Goal: Communication & Community: Answer question/provide support

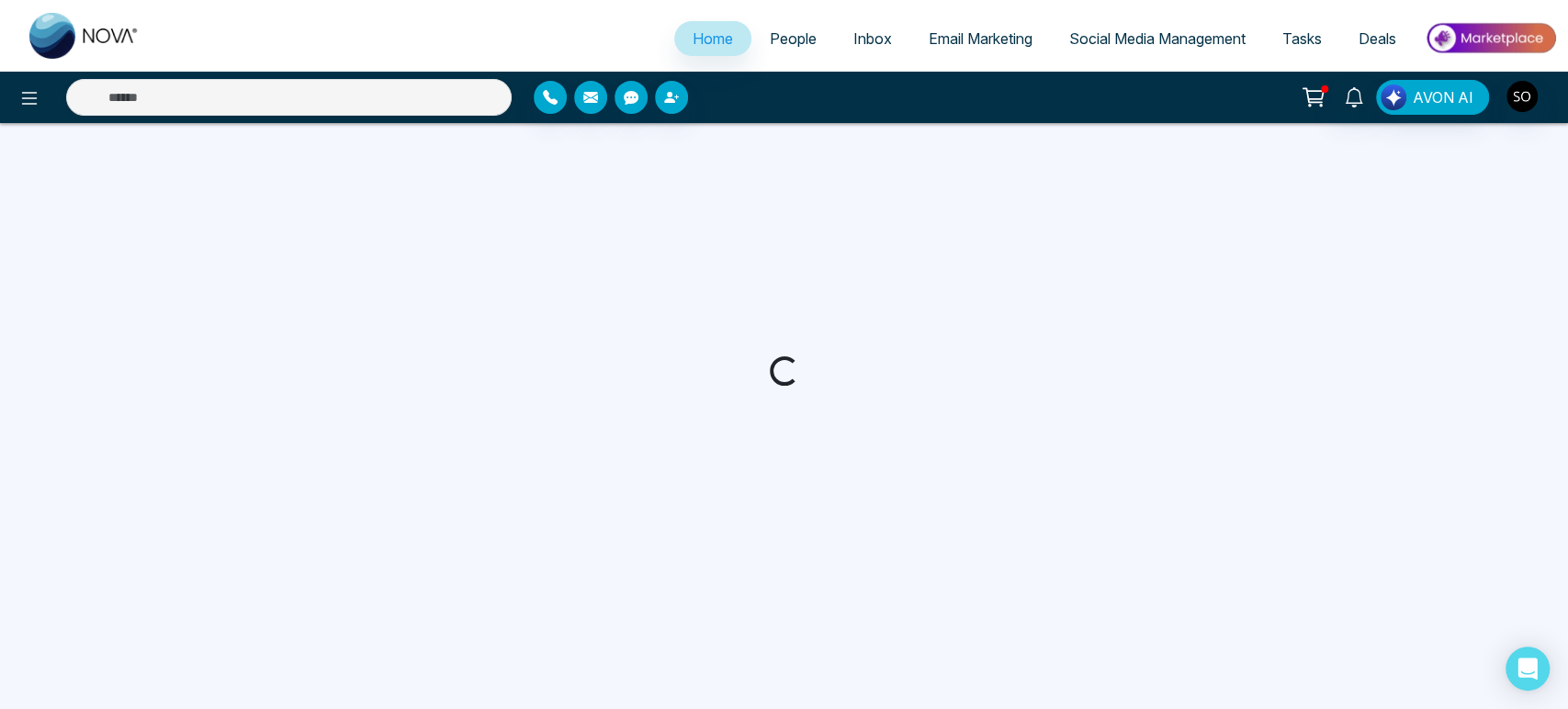
select select "*"
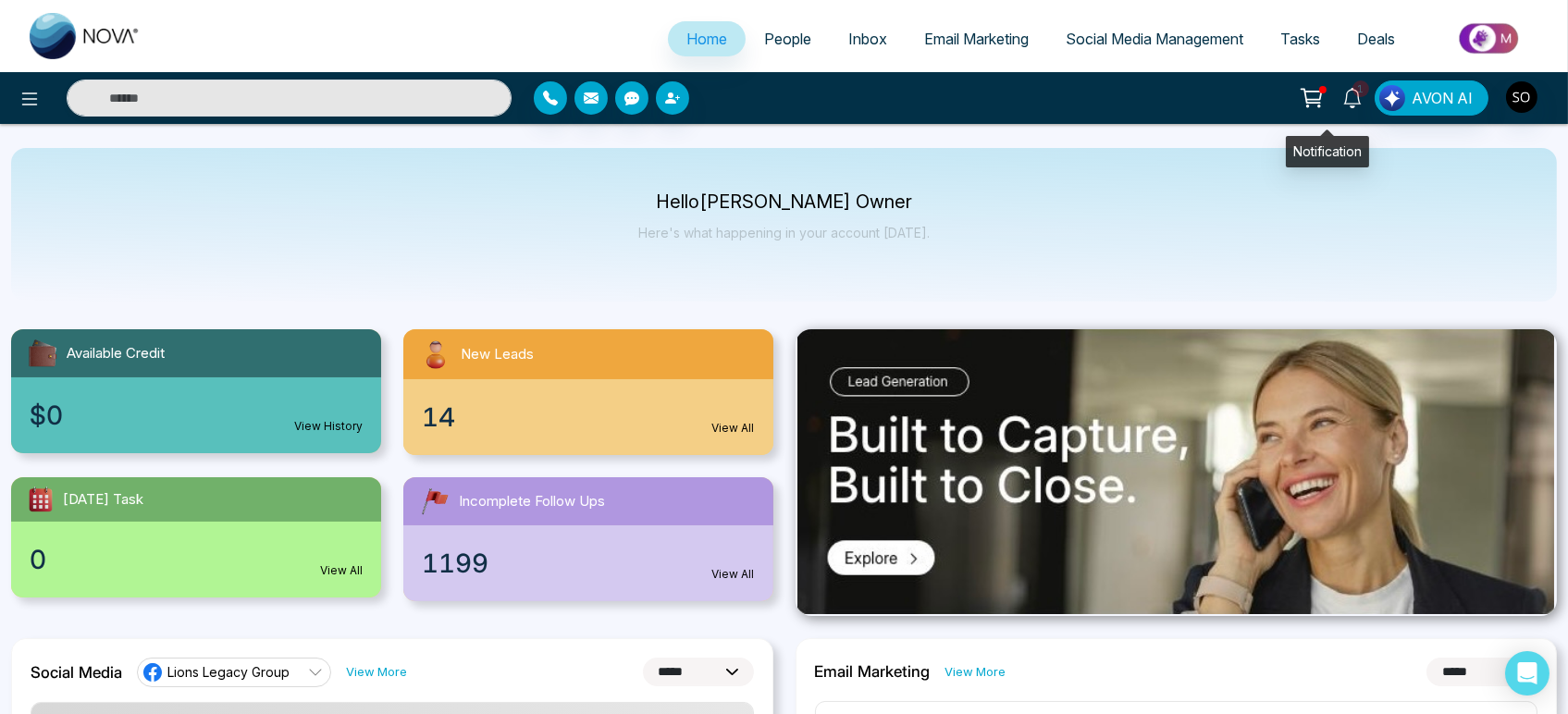
click at [1342, 99] on icon at bounding box center [1353, 98] width 21 height 21
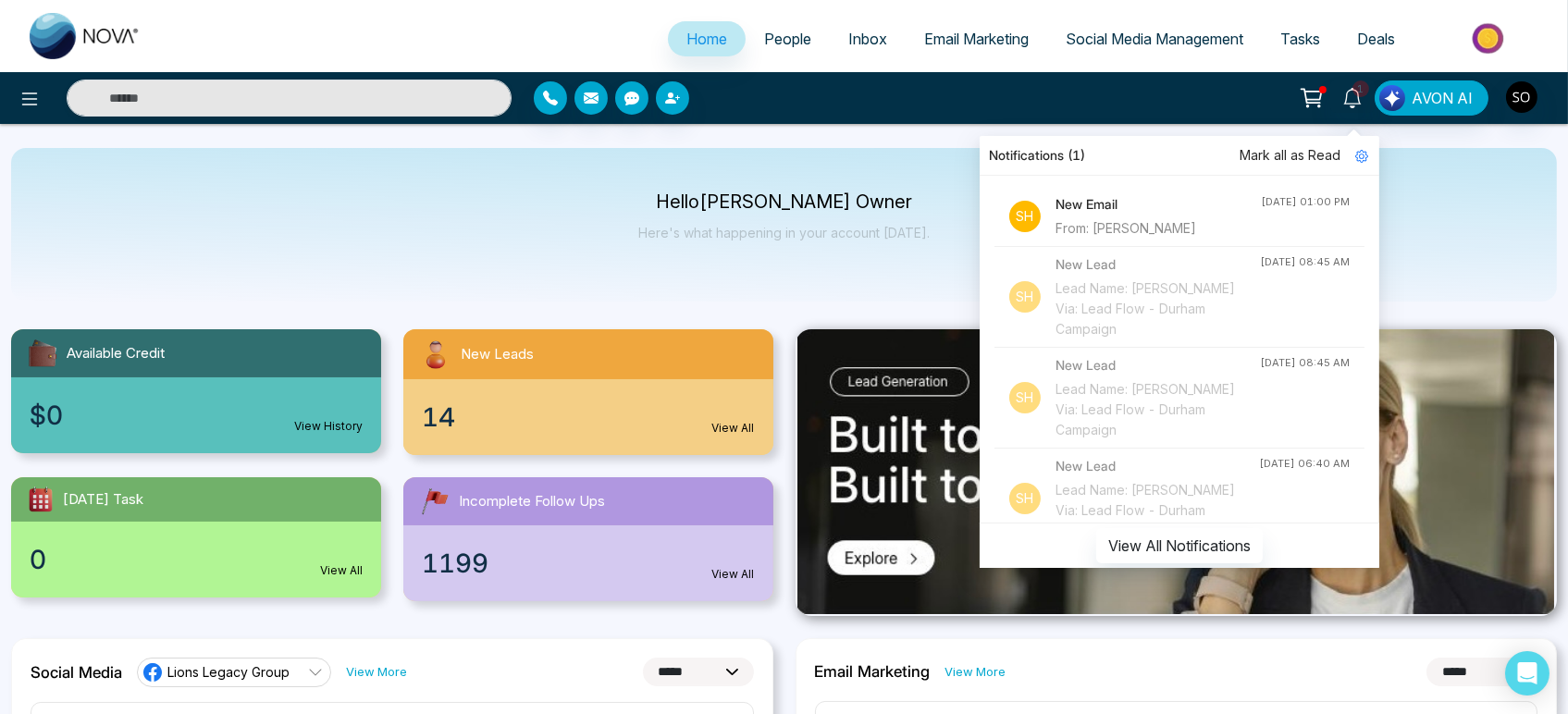
click at [1256, 150] on span "Mark all as Read" at bounding box center [1290, 156] width 101 height 21
click at [768, 46] on span "People" at bounding box center [787, 39] width 47 height 19
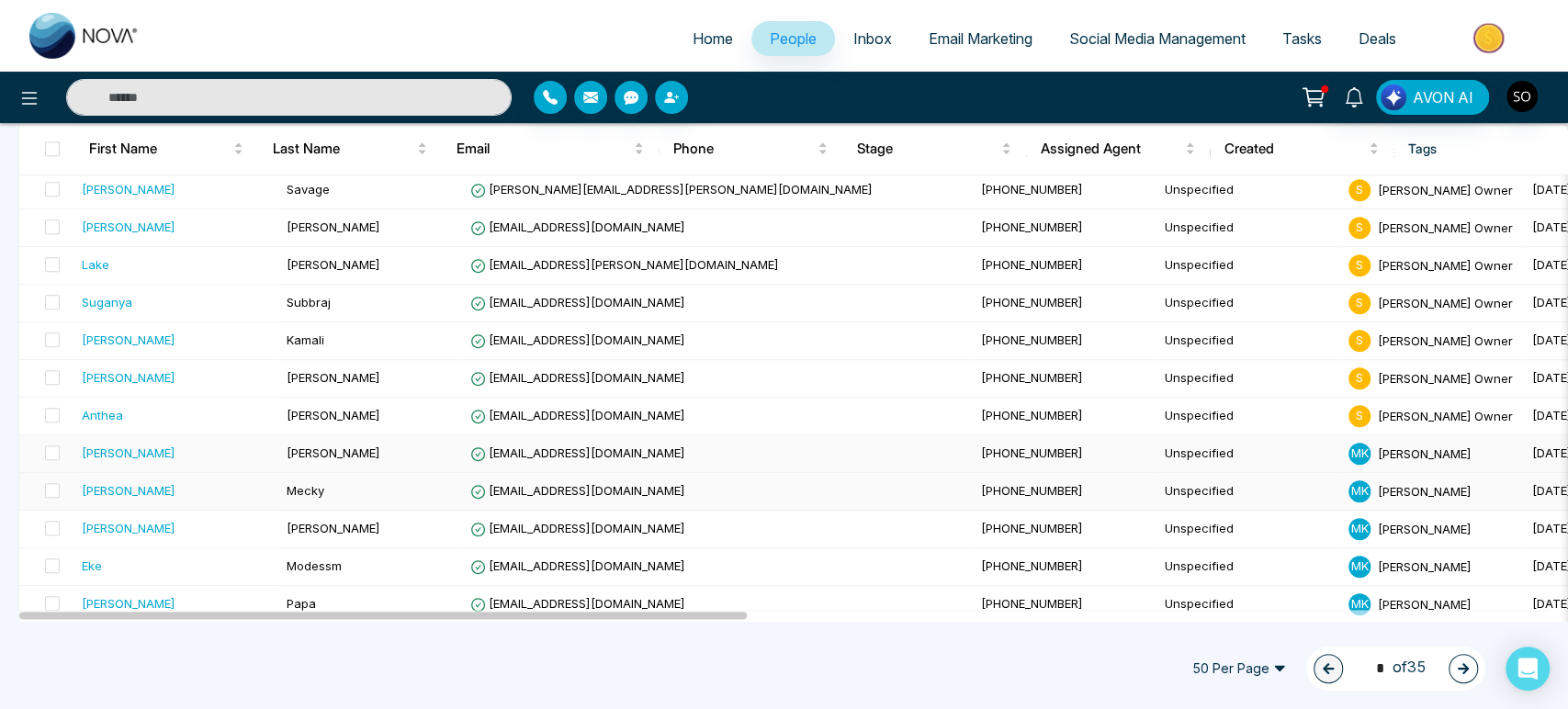
scroll to position [1327, 0]
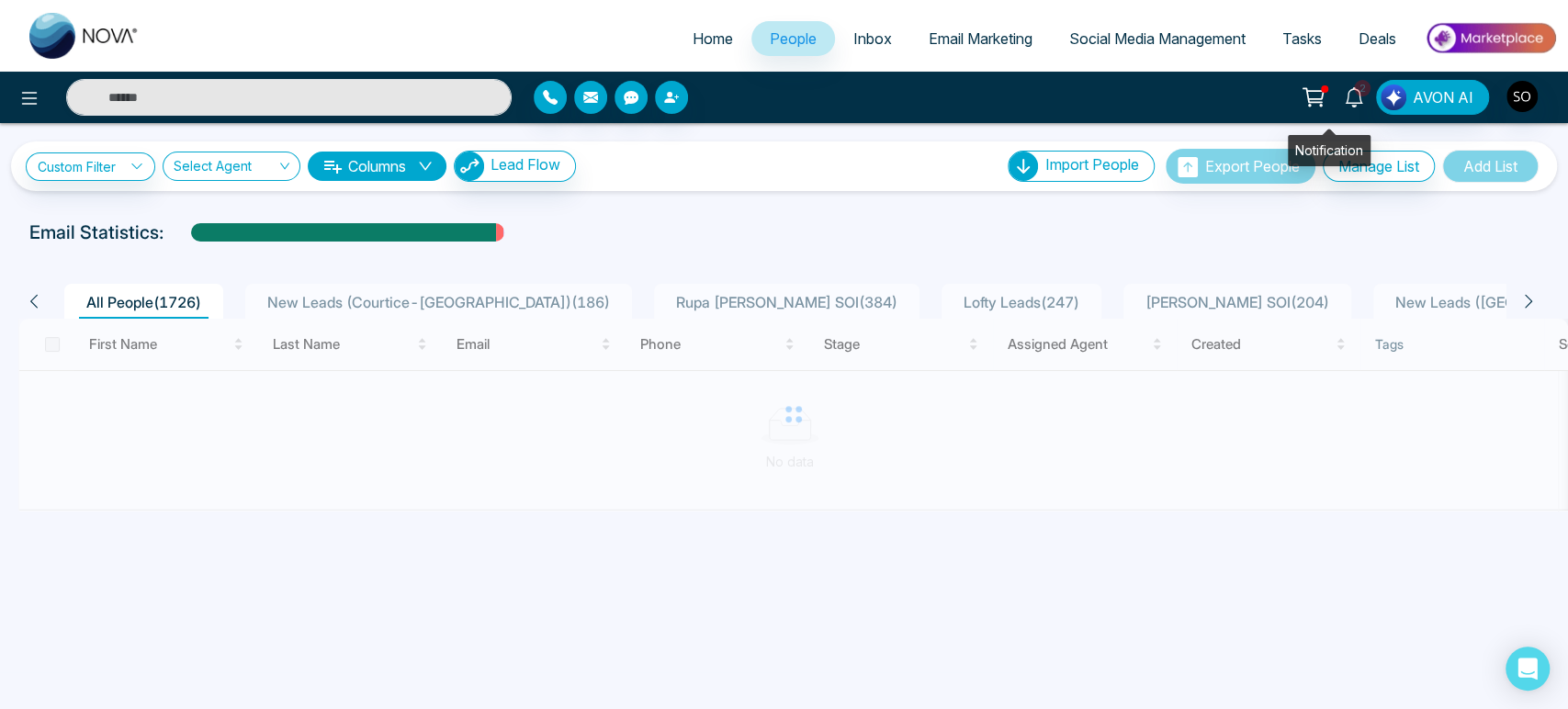
click at [1344, 100] on icon at bounding box center [1354, 98] width 21 height 21
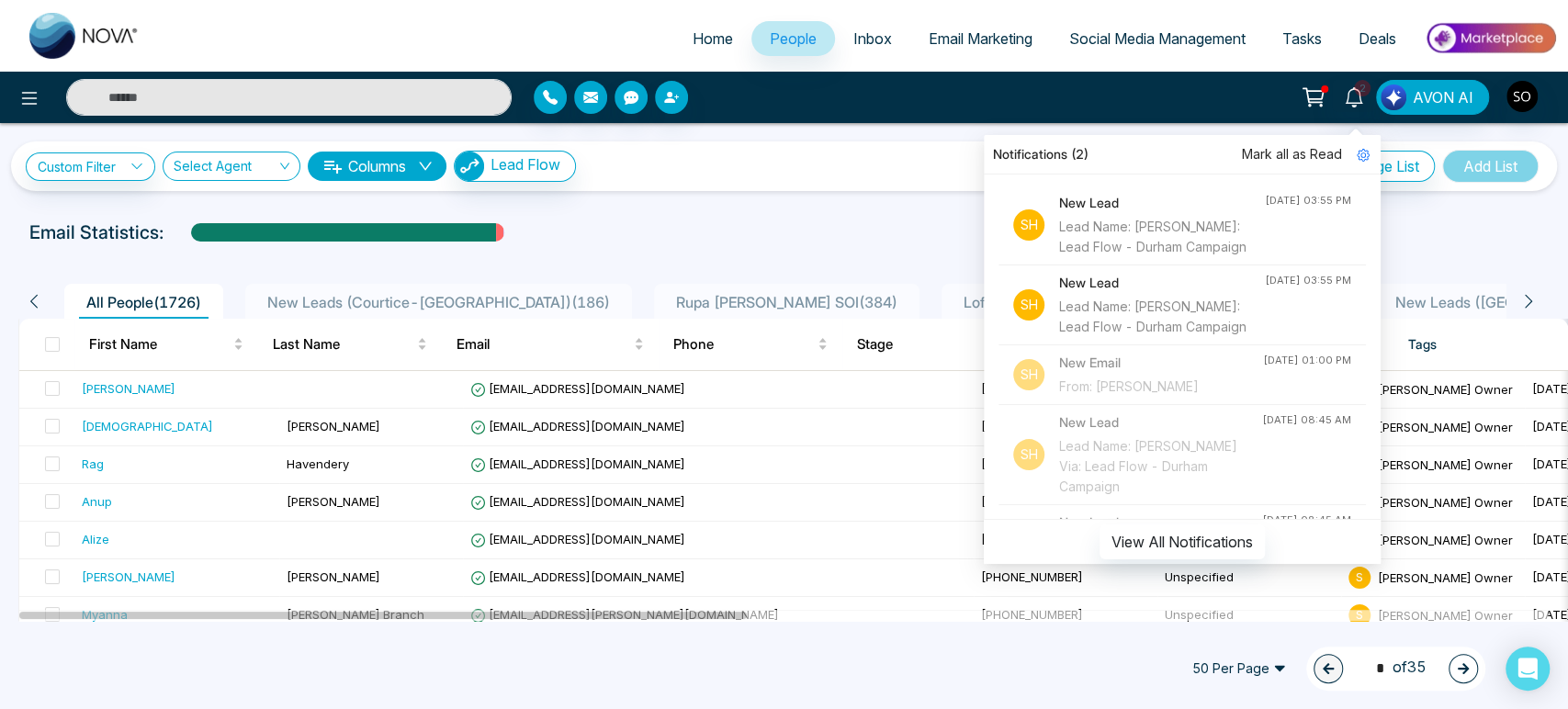
click at [1242, 150] on span "Mark all as Read" at bounding box center [1292, 155] width 100 height 21
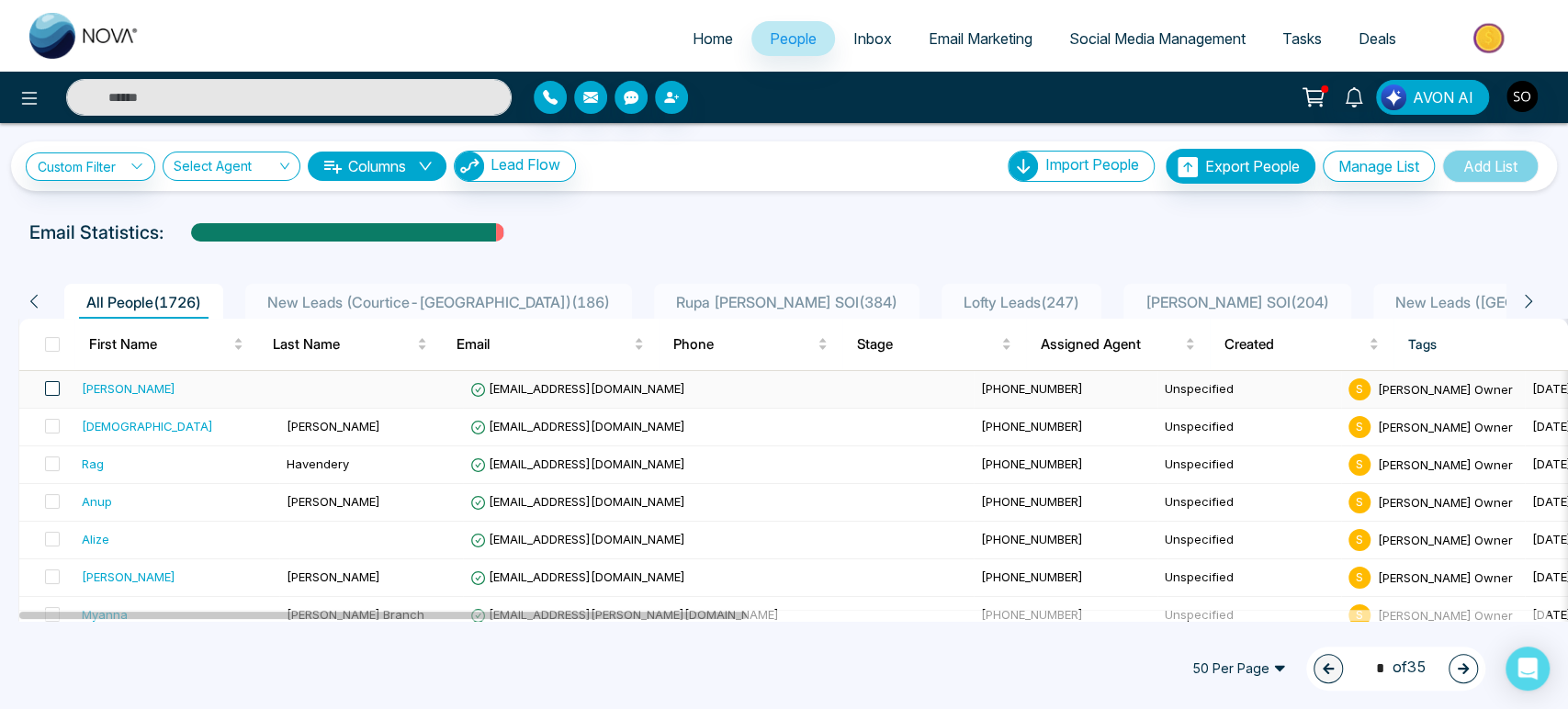
click at [56, 396] on span at bounding box center [52, 389] width 15 height 15
click at [60, 396] on span at bounding box center [52, 389] width 15 height 15
click at [105, 398] on div "[PERSON_NAME]" at bounding box center [128, 389] width 94 height 19
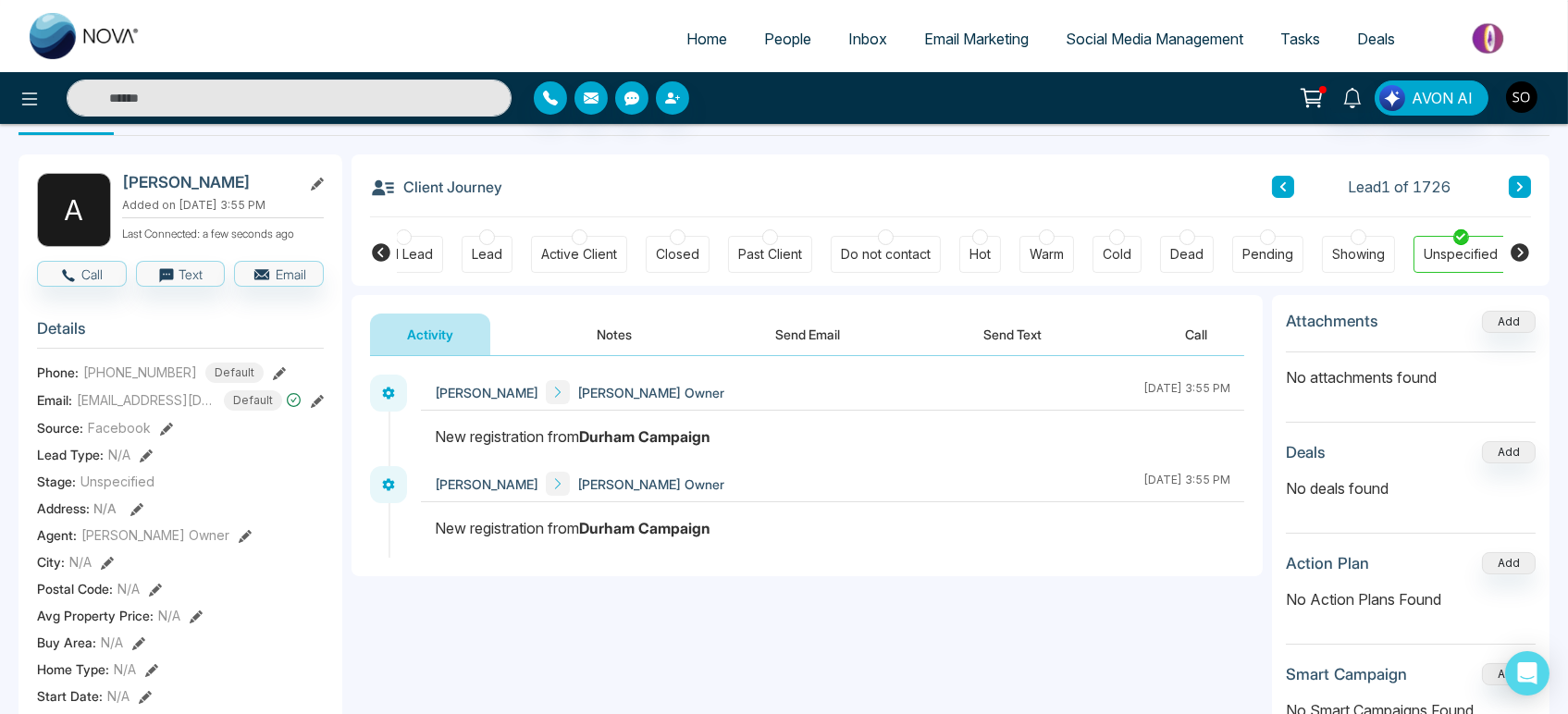
scroll to position [103, 0]
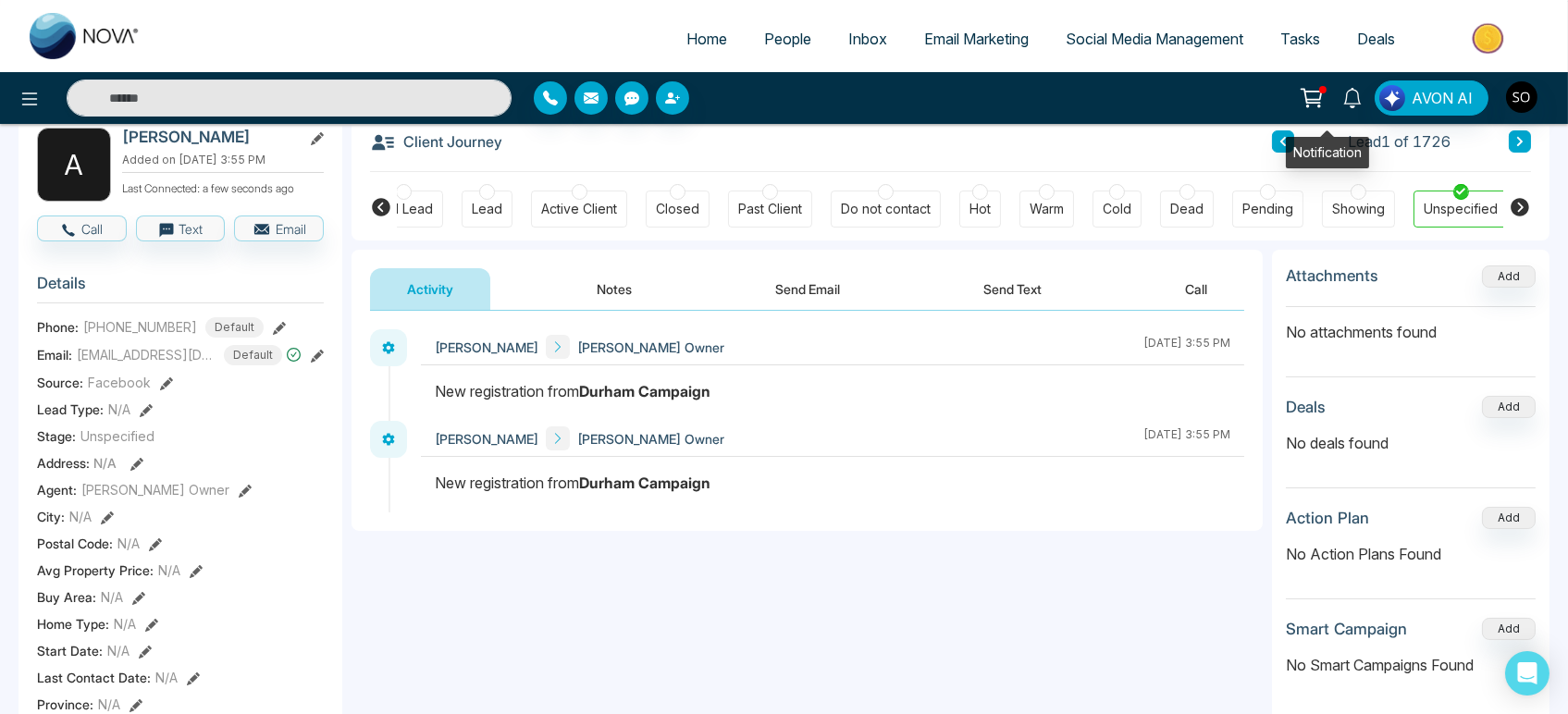
click at [1342, 108] on icon at bounding box center [1353, 98] width 21 height 21
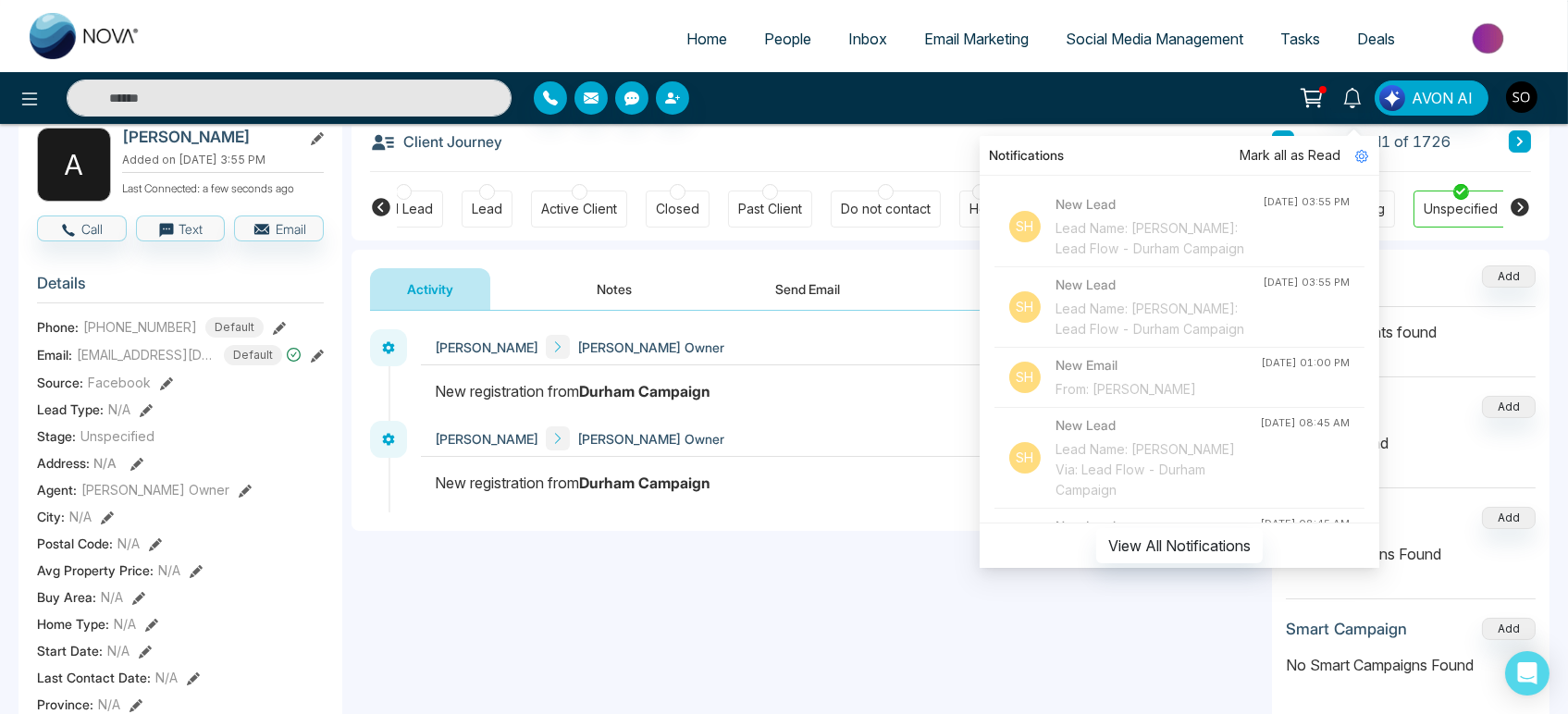
click at [1126, 228] on div "Lead Name: [PERSON_NAME]: Lead Flow - Durham Campaign" at bounding box center [1158, 238] width 207 height 41
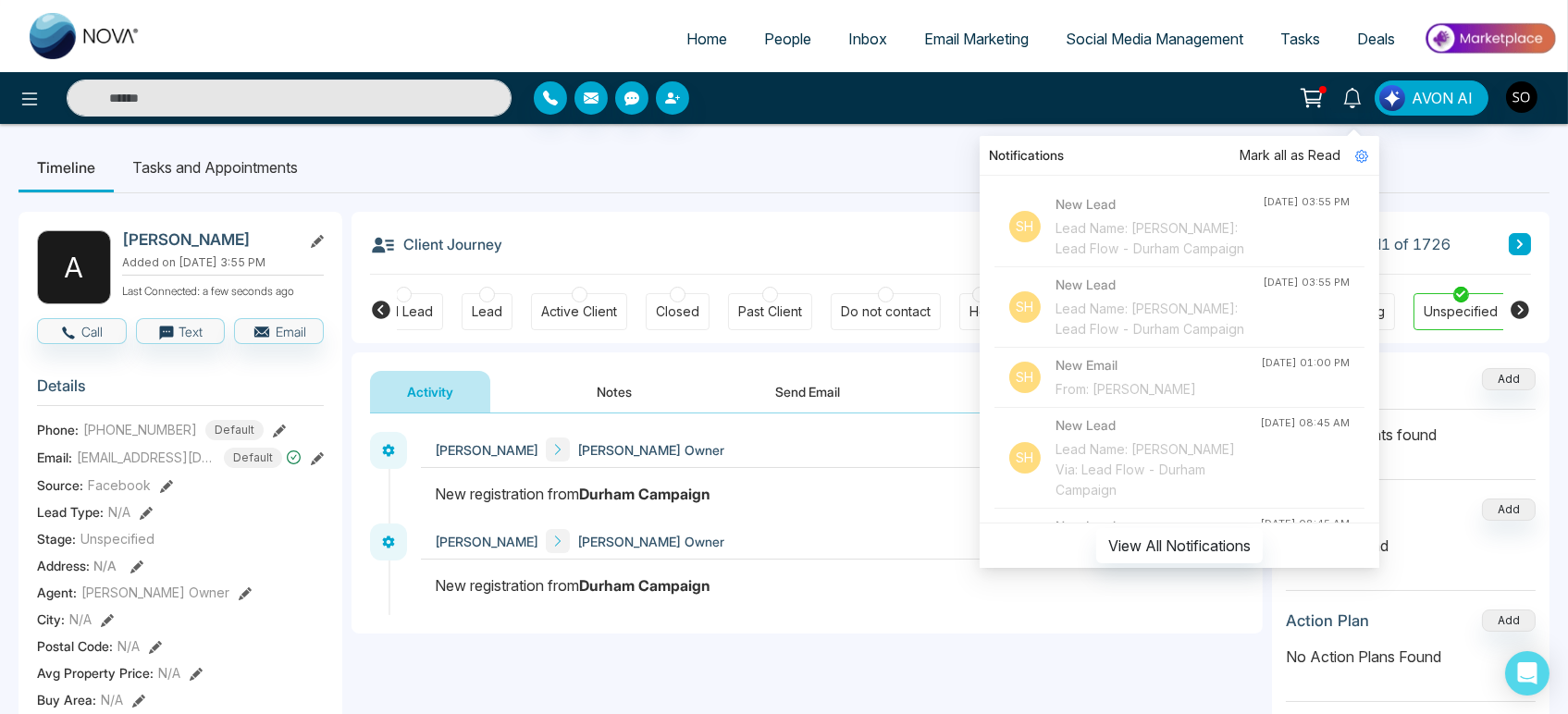
click at [1057, 204] on h4 "New Lead" at bounding box center [1158, 205] width 207 height 21
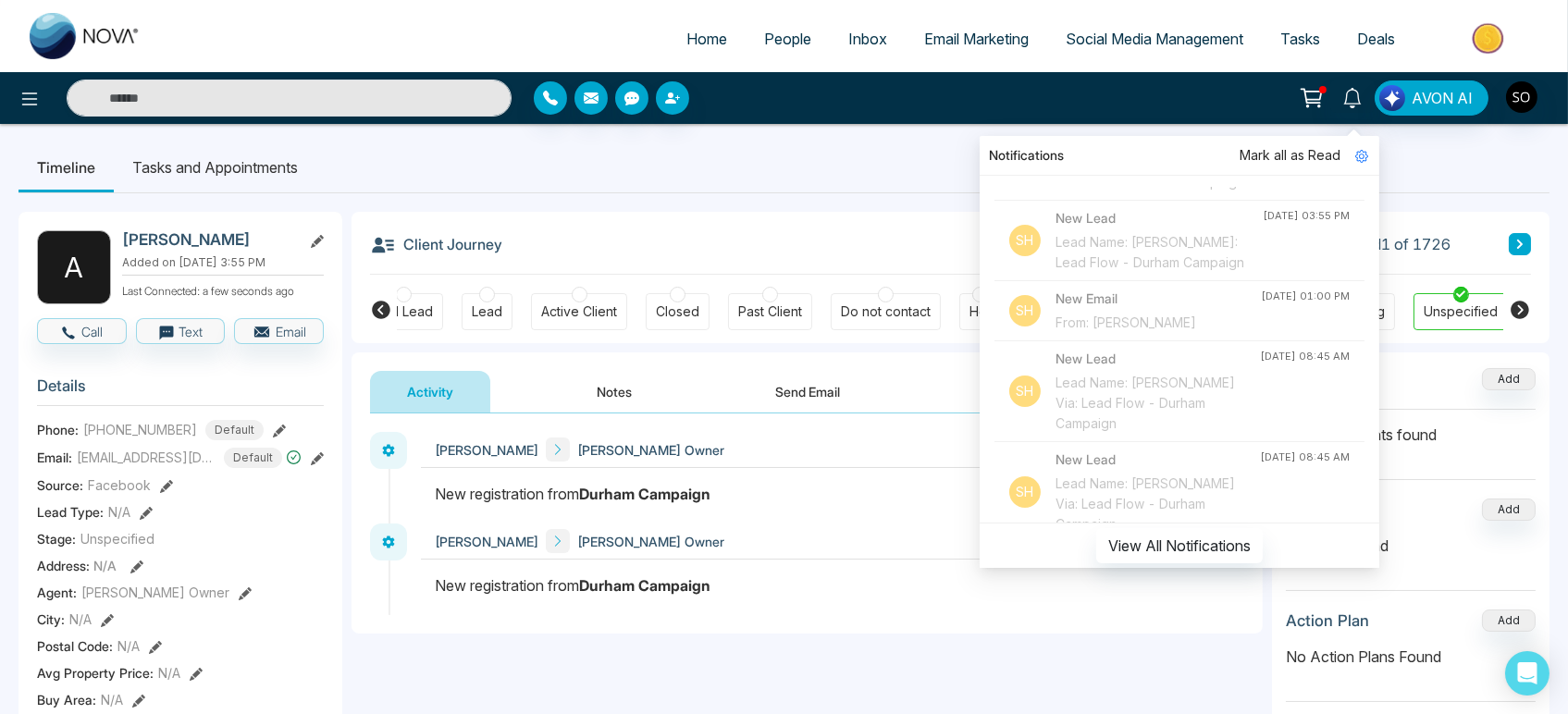
scroll to position [103, 0]
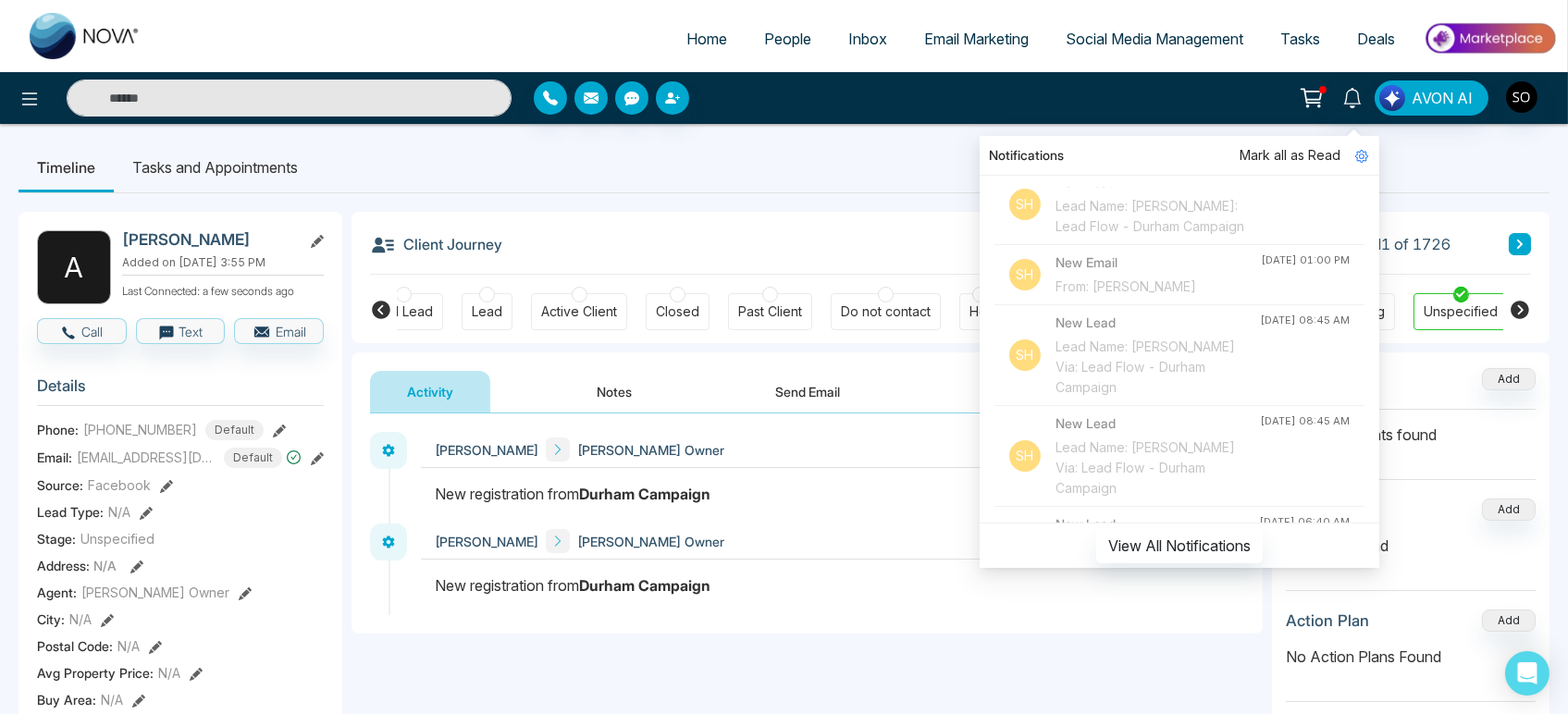
click at [1055, 298] on div "From: [PERSON_NAME]" at bounding box center [1158, 287] width 206 height 21
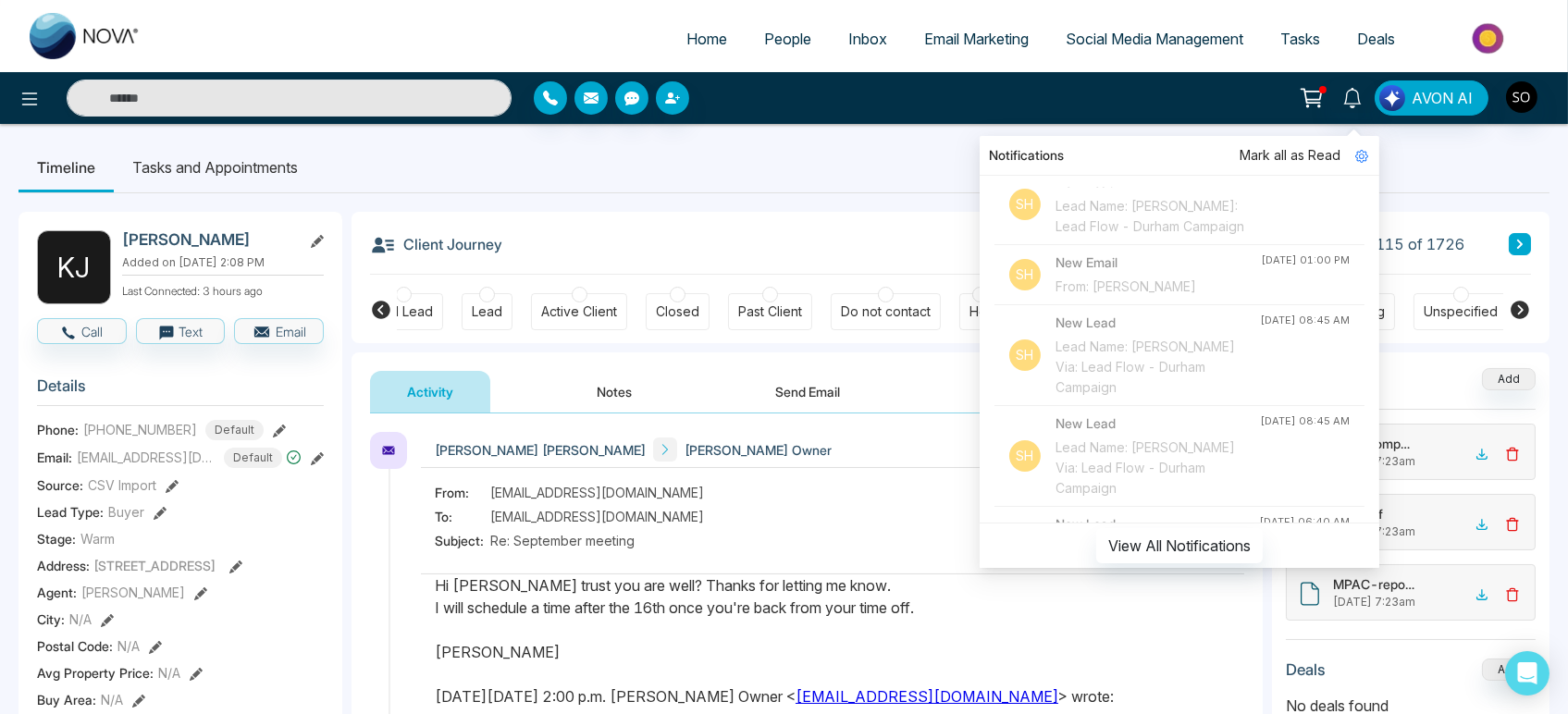
scroll to position [103, 0]
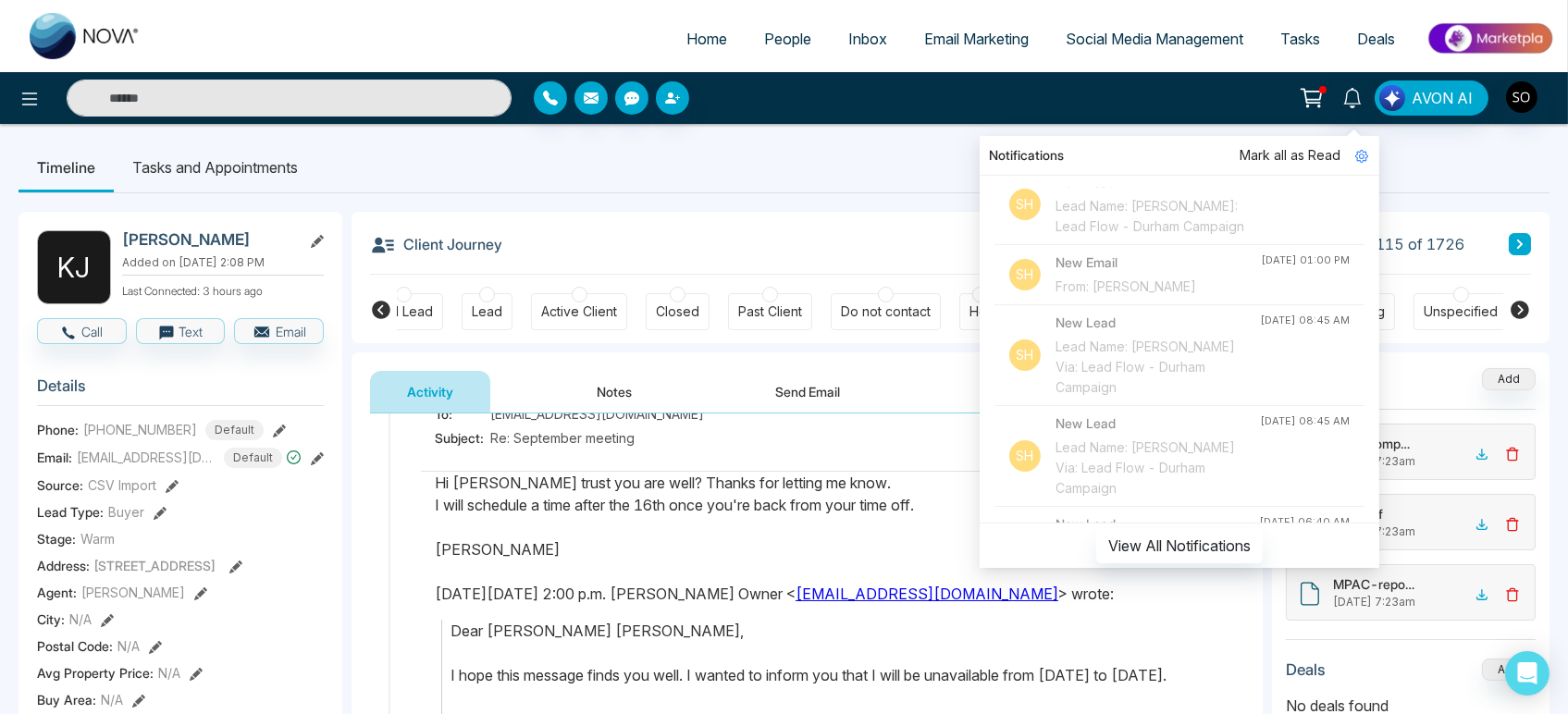
click at [1252, 155] on span "Mark all as Read" at bounding box center [1290, 156] width 101 height 21
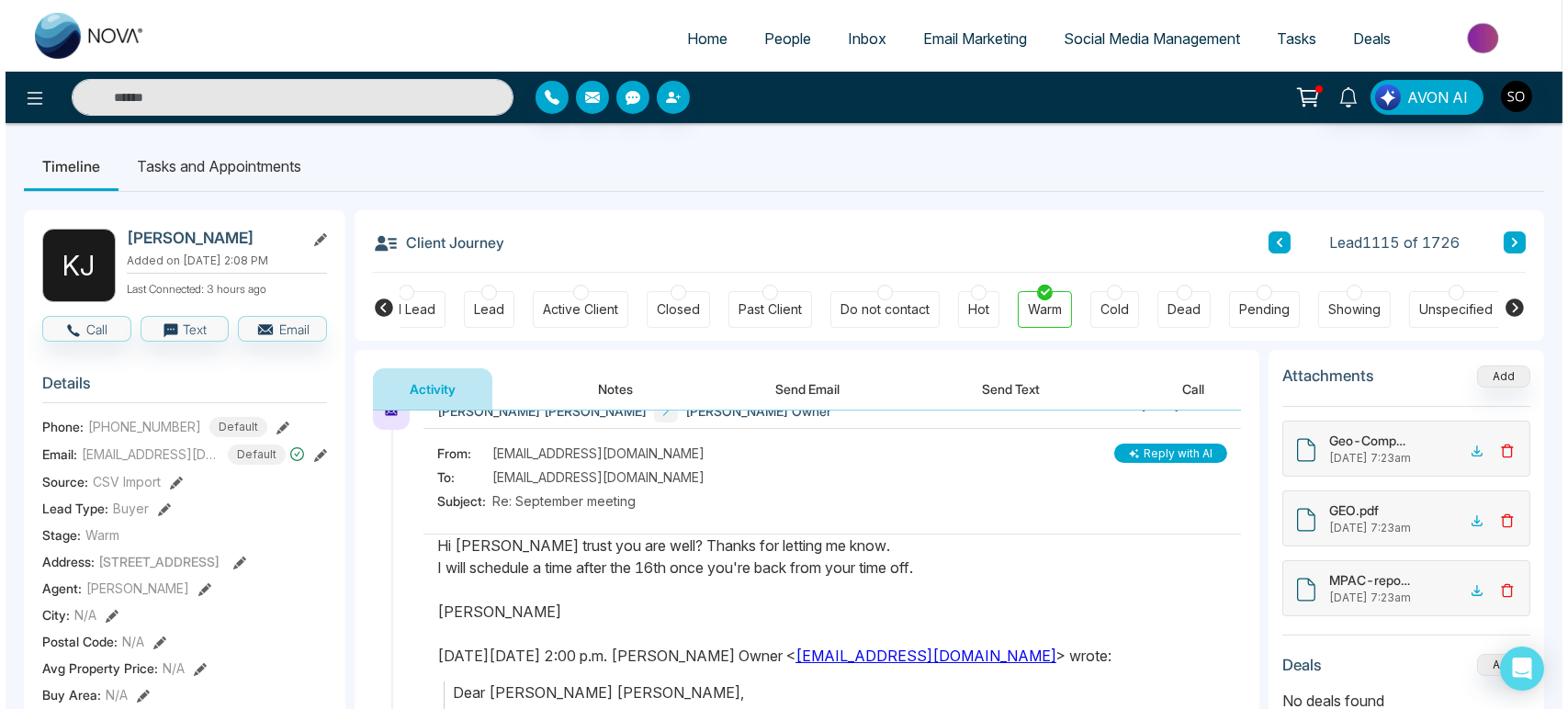
scroll to position [0, 0]
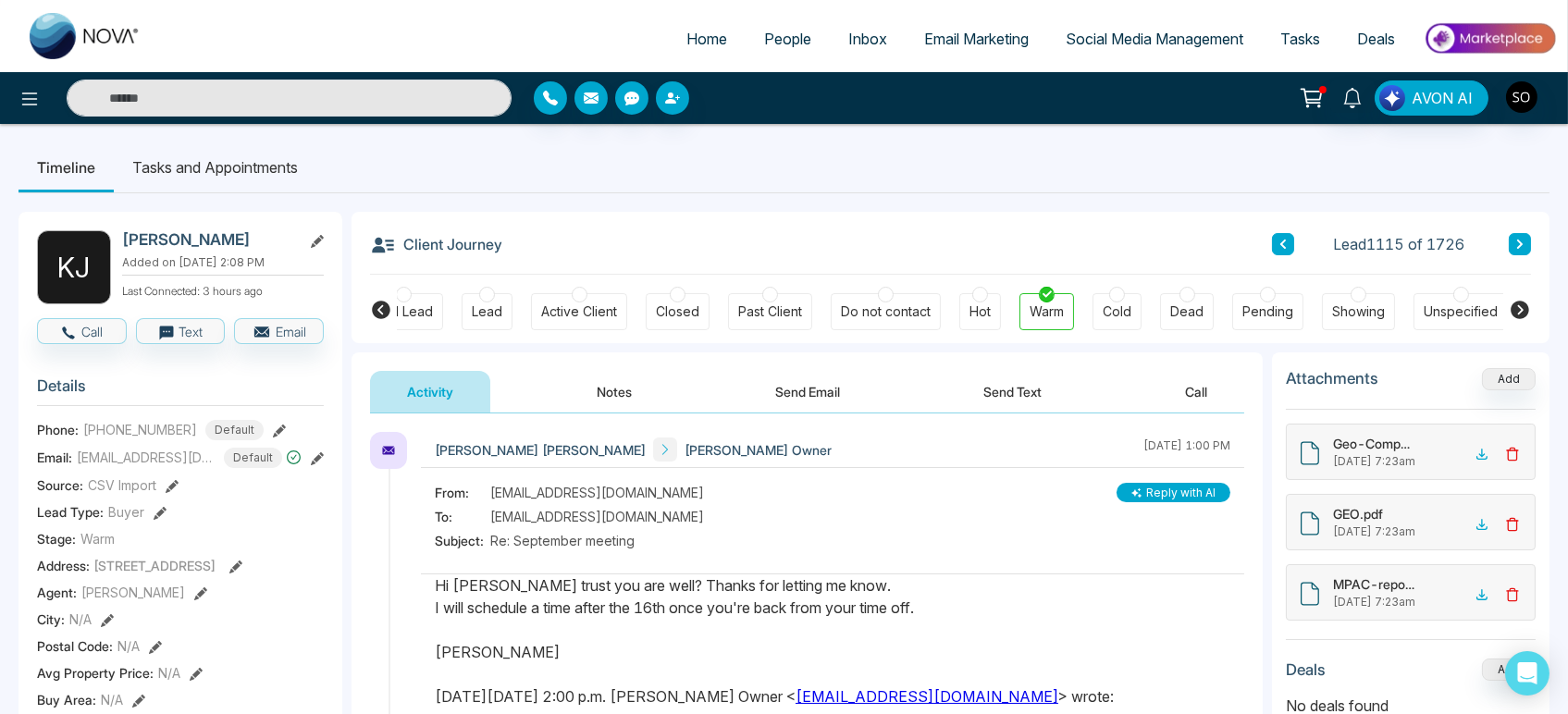
click at [1137, 497] on button "Reply with AI" at bounding box center [1173, 492] width 114 height 20
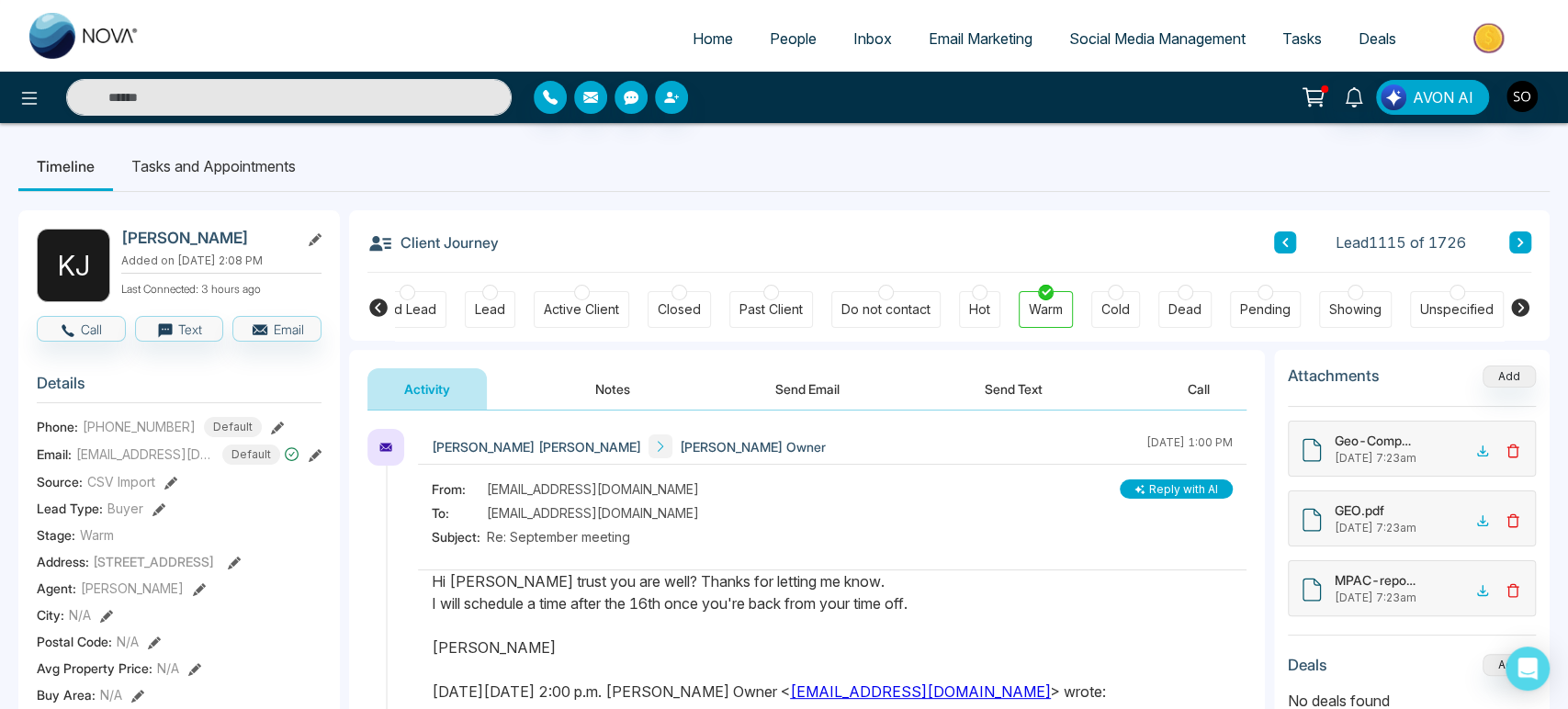
type textarea "**********"
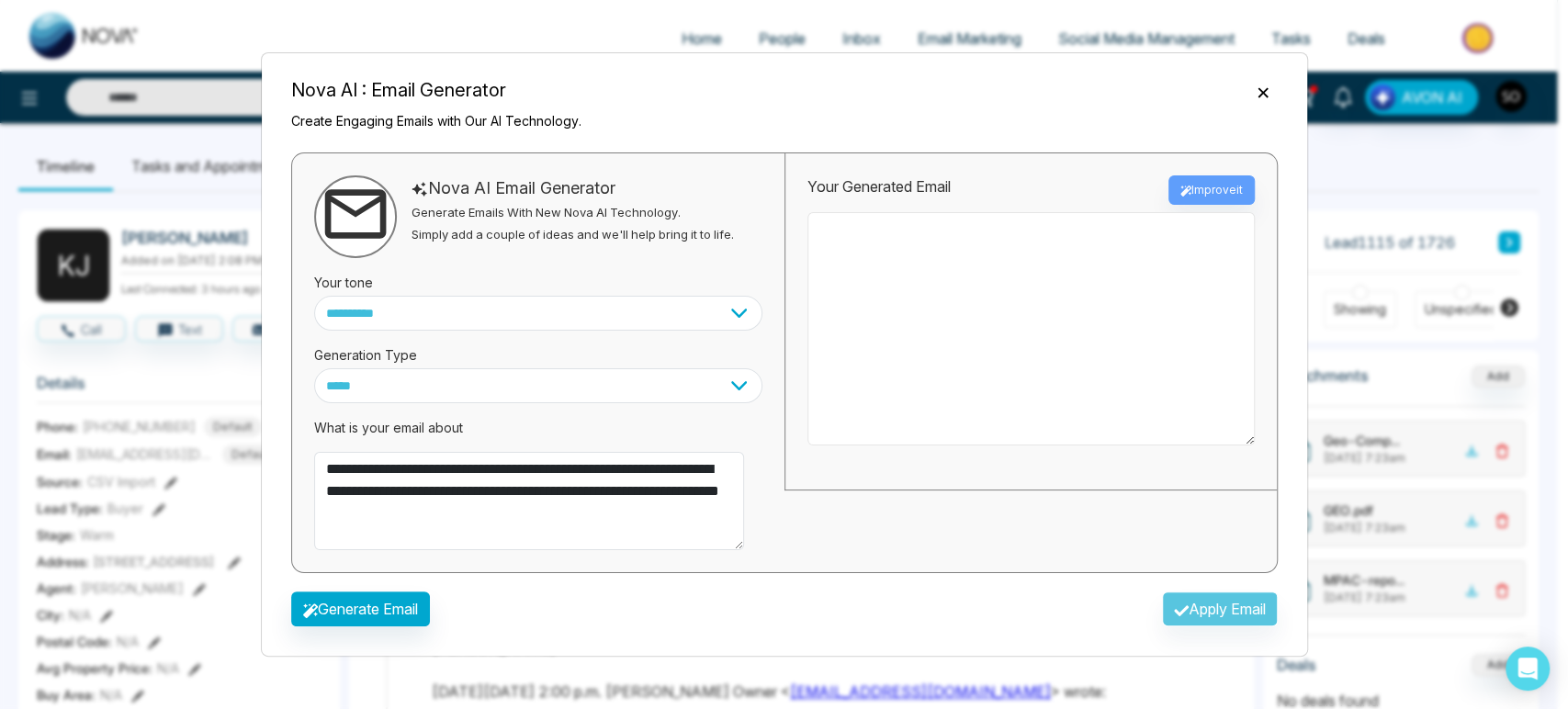
click at [992, 271] on textarea at bounding box center [1030, 328] width 447 height 234
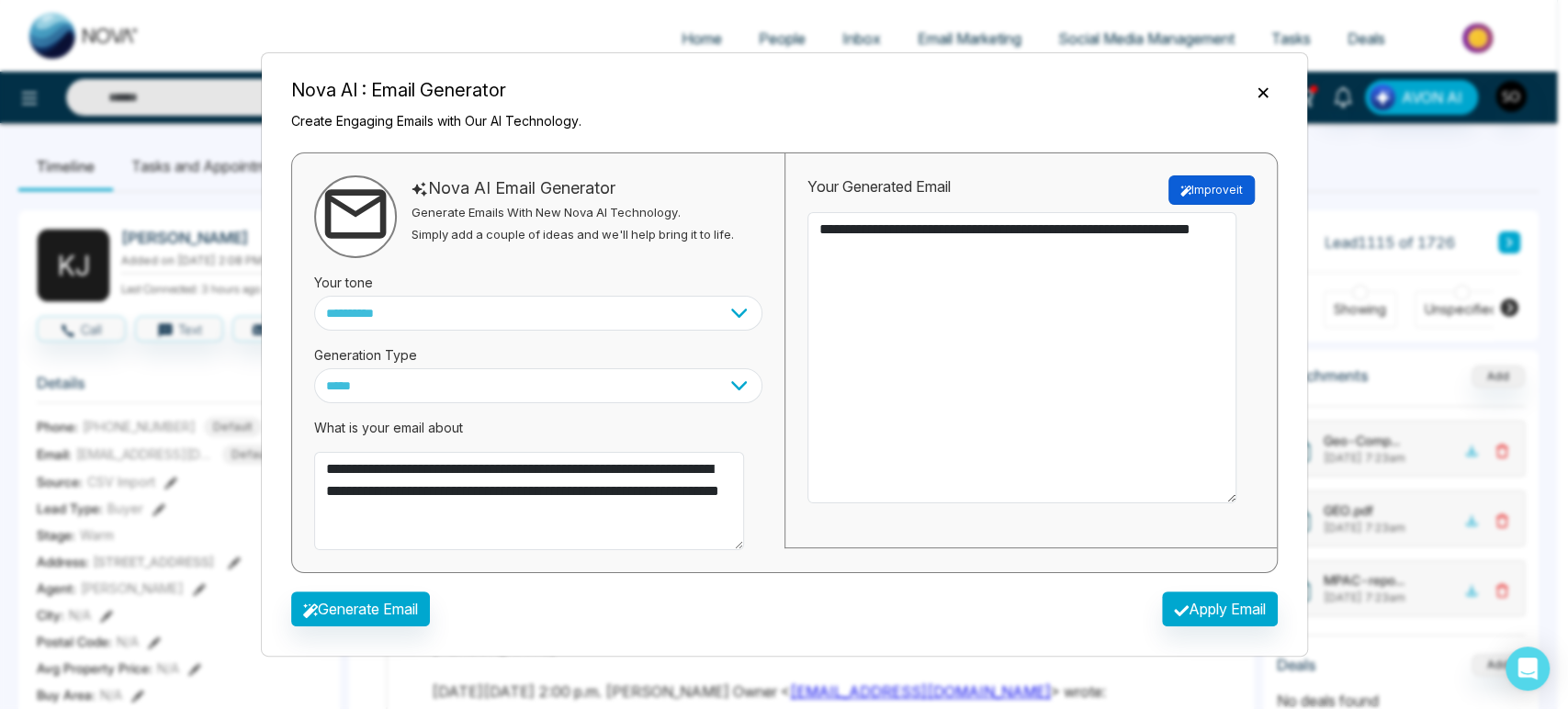
click at [1194, 190] on button "Improve it" at bounding box center [1211, 189] width 86 height 29
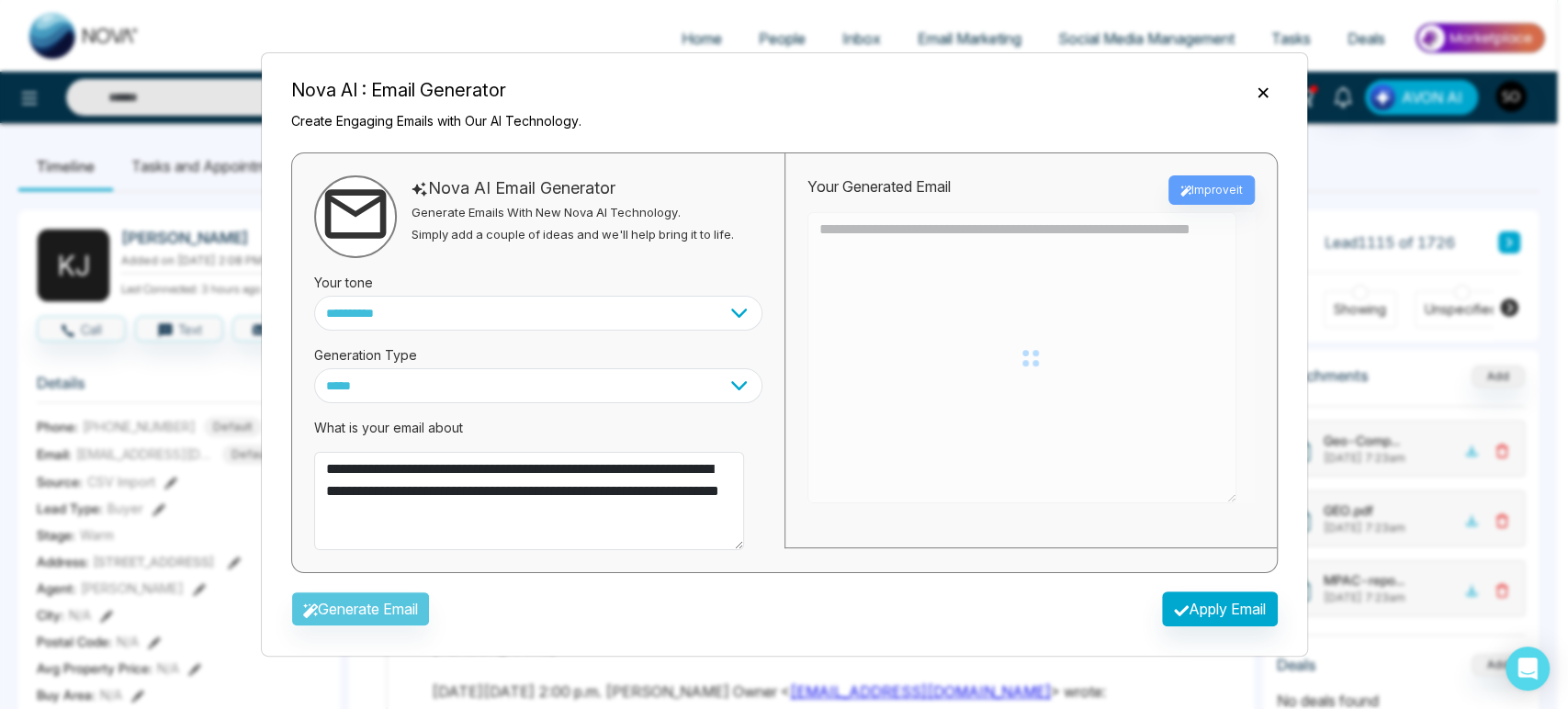
type textarea "**********"
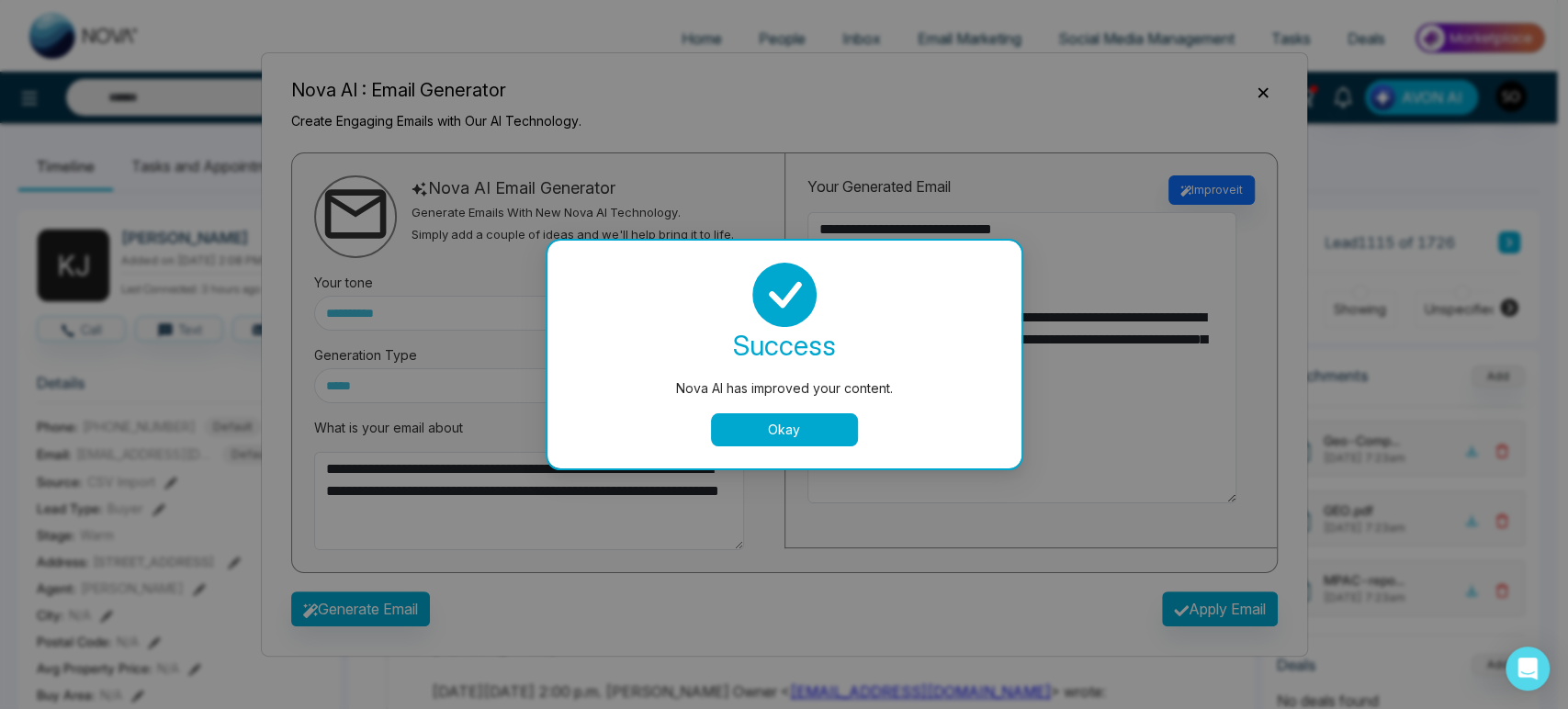
click at [815, 439] on button "Okay" at bounding box center [784, 430] width 147 height 33
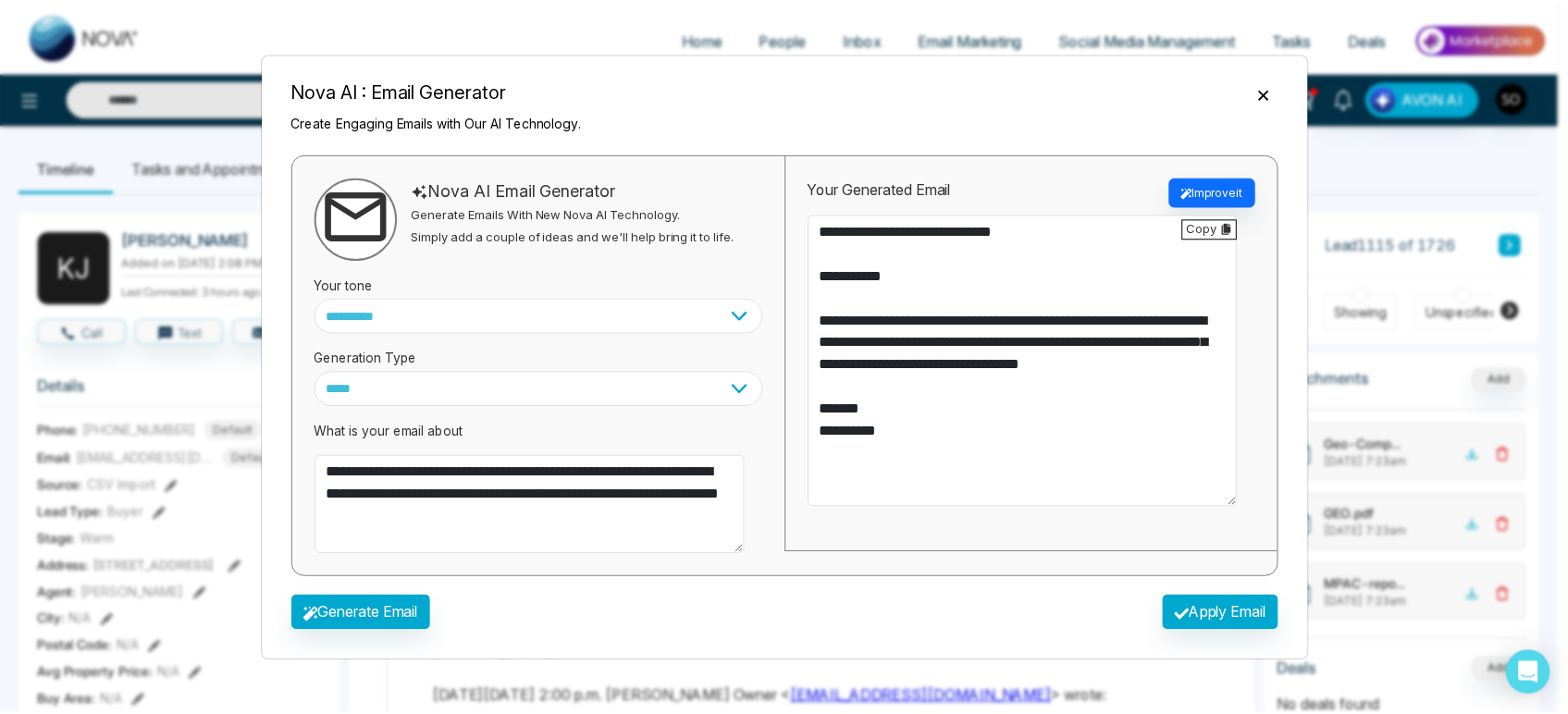
scroll to position [29, 0]
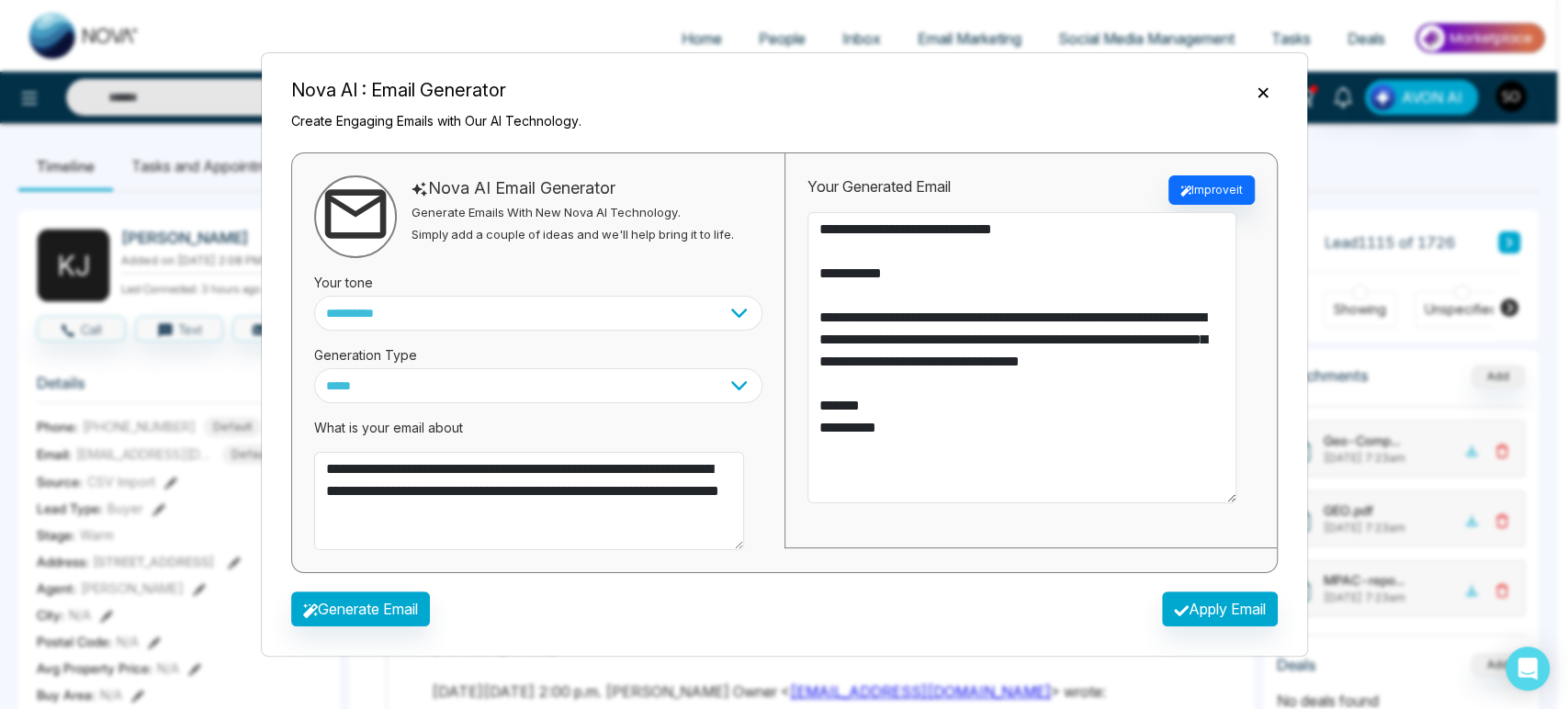
click at [1258, 79] on button "Close" at bounding box center [1262, 90] width 29 height 23
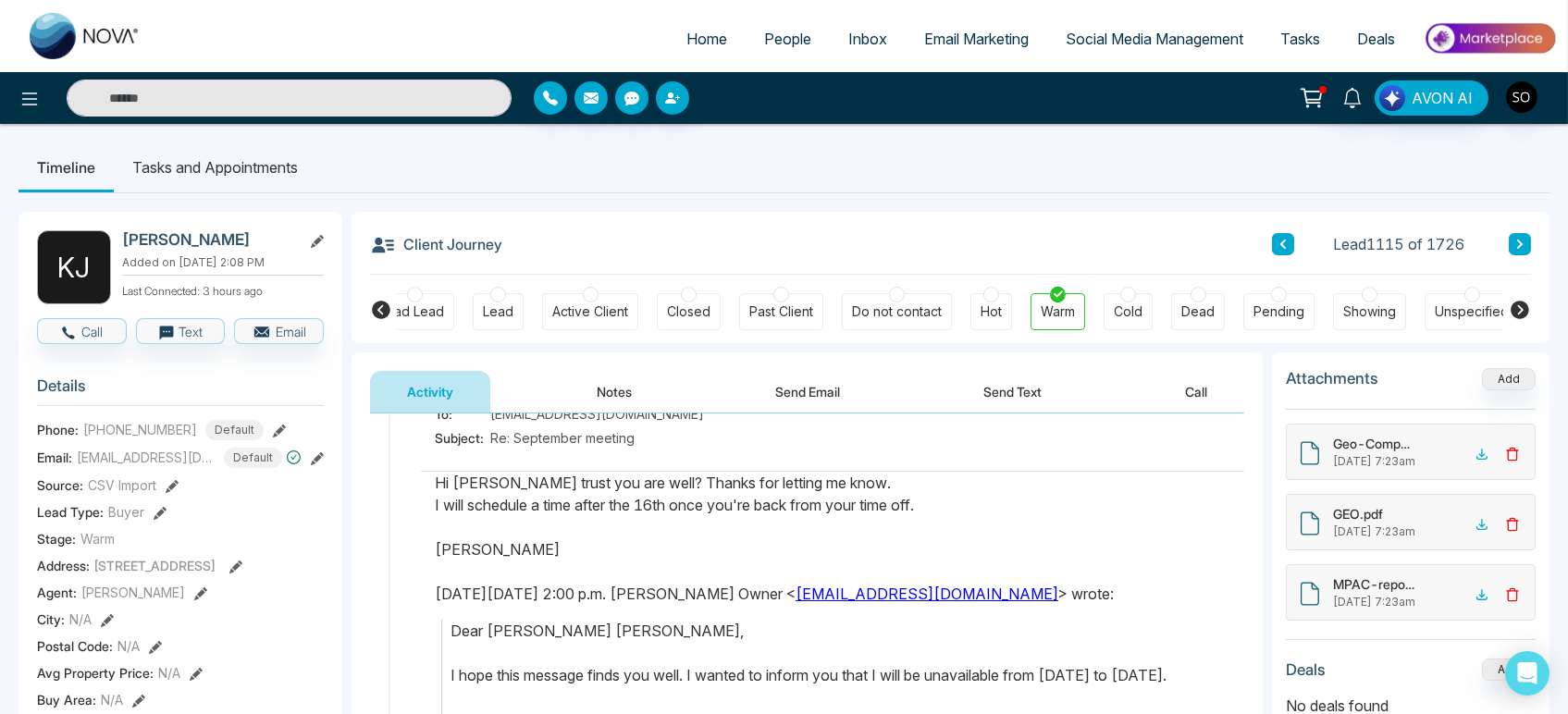
scroll to position [0, 0]
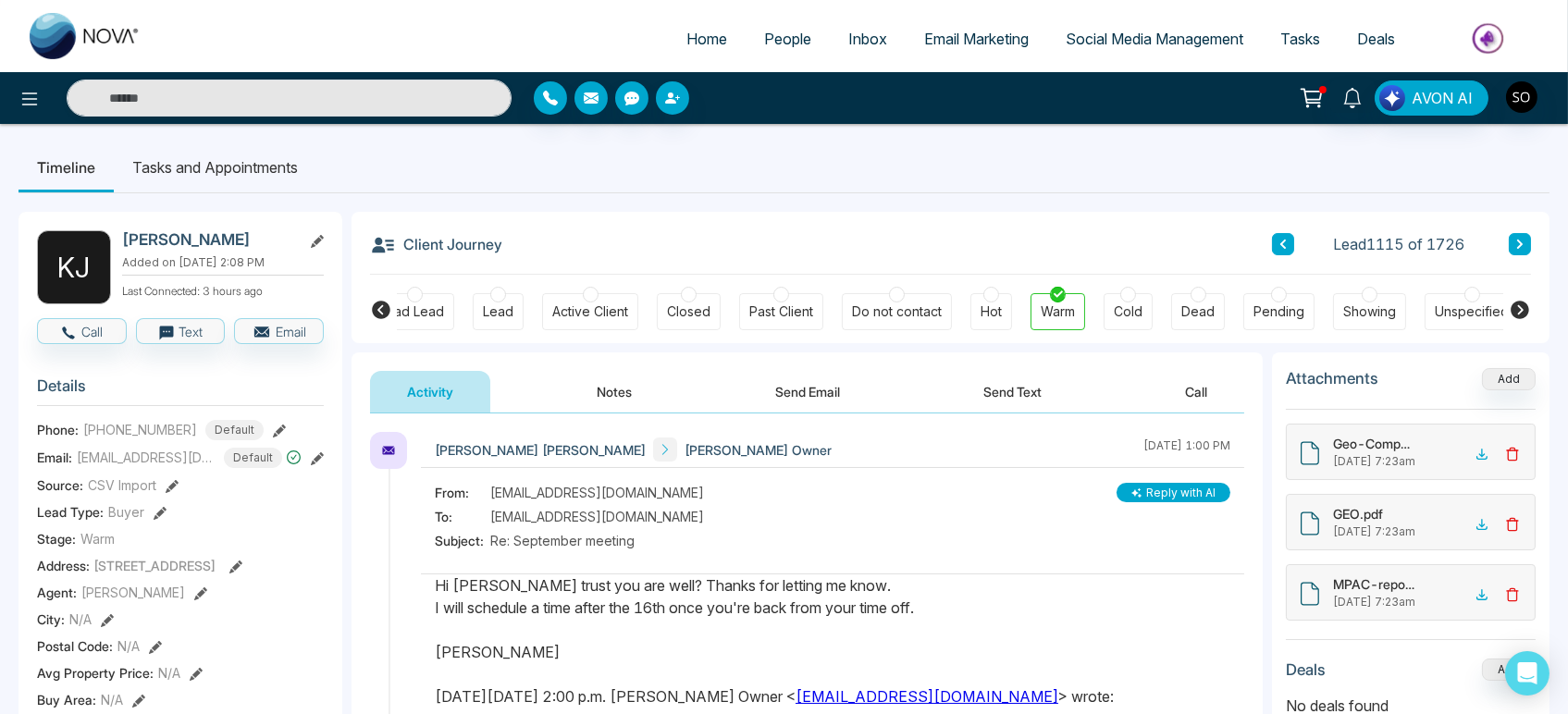
click at [807, 394] on button "Send Email" at bounding box center [807, 392] width 139 height 42
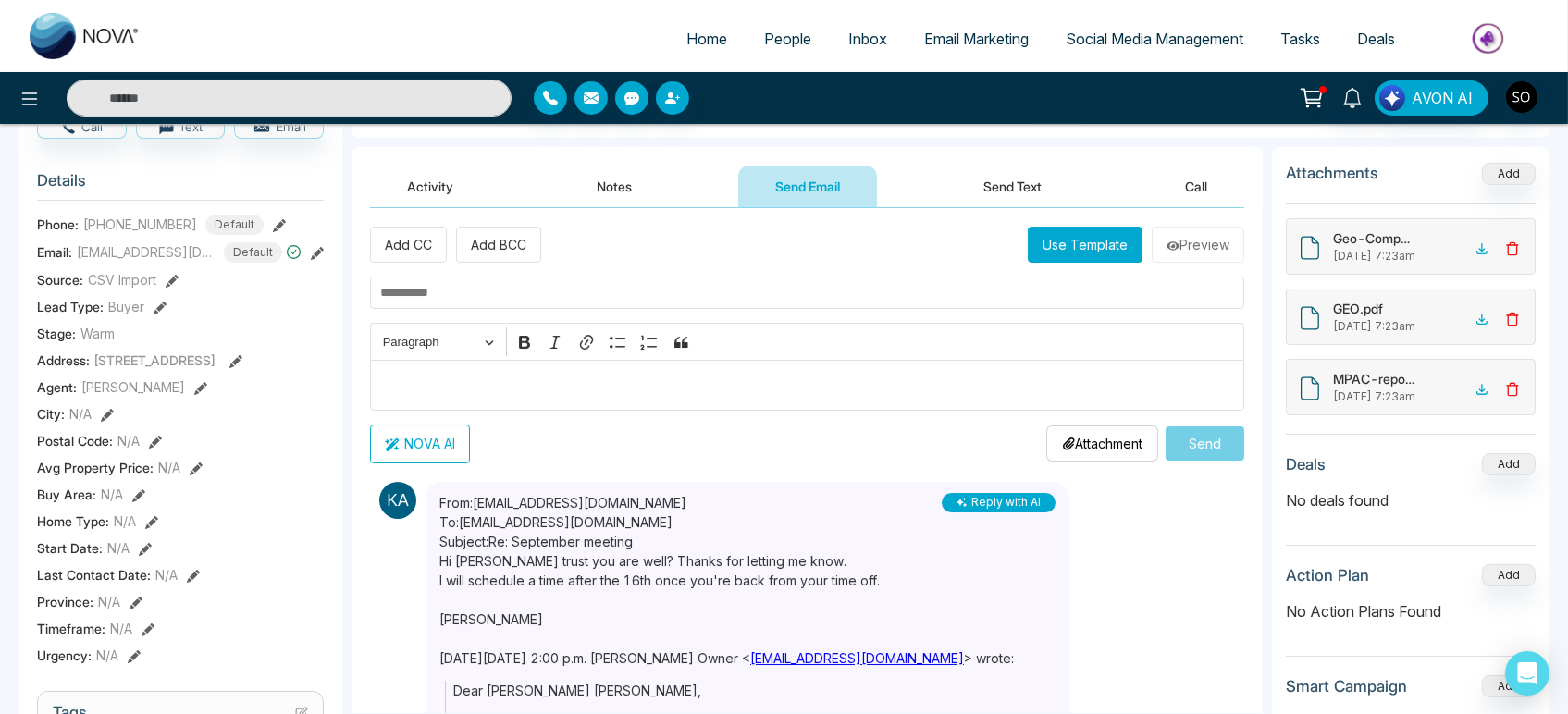
click at [472, 296] on input "text" at bounding box center [807, 293] width 874 height 32
type input "**********"
click at [422, 386] on p "Editor editing area: main" at bounding box center [807, 385] width 854 height 23
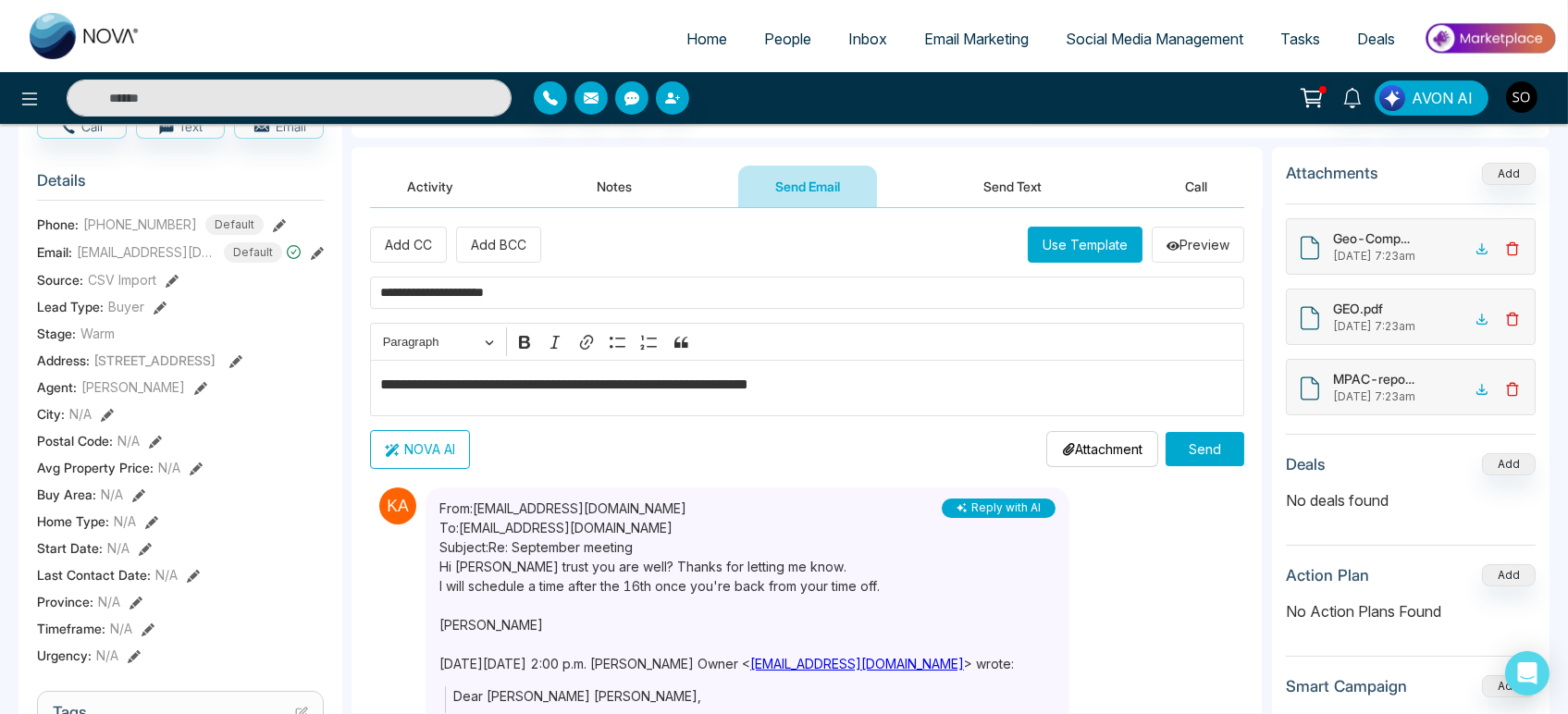
click at [816, 400] on p "**********" at bounding box center [801, 387] width 840 height 27
click at [1013, 391] on p "**********" at bounding box center [801, 387] width 840 height 27
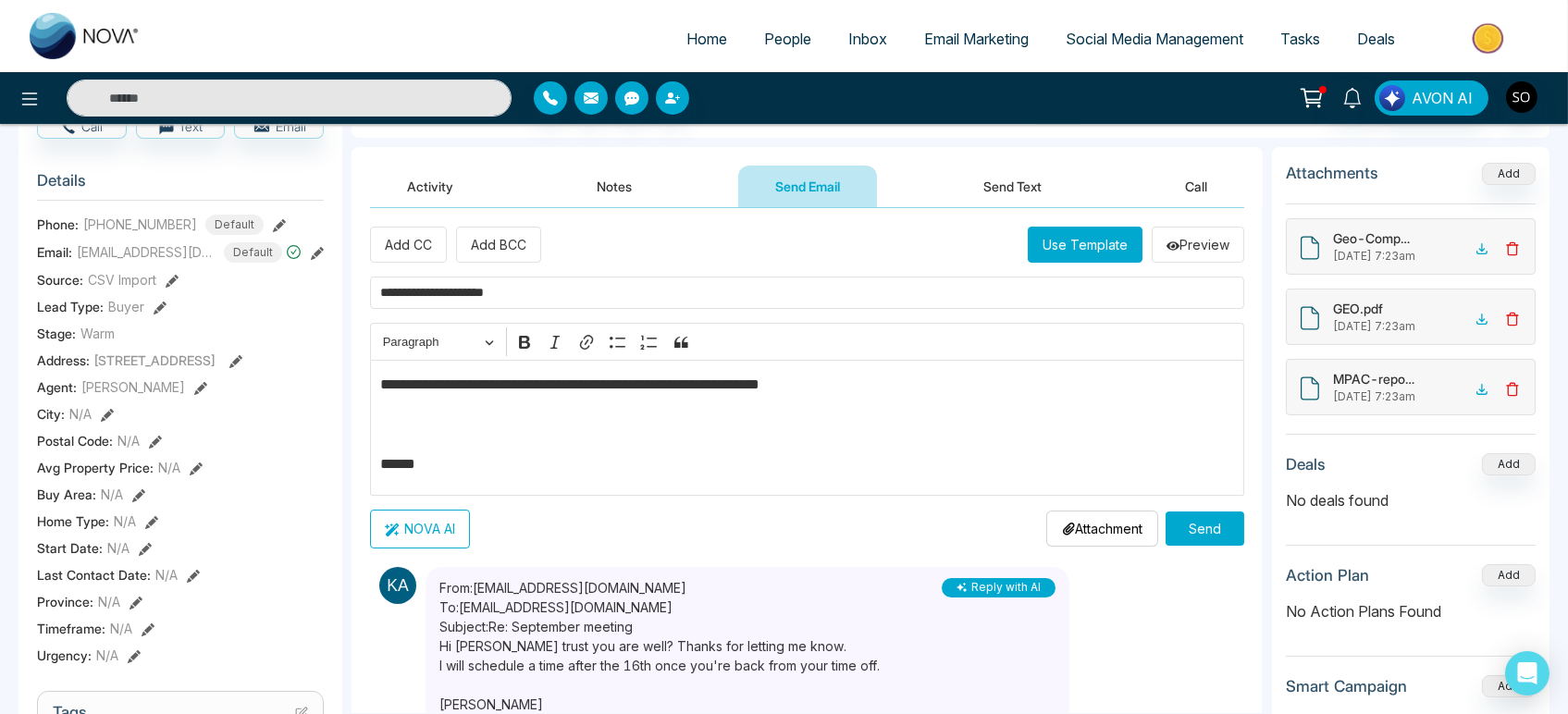
click at [1215, 546] on button "Send" at bounding box center [1205, 529] width 78 height 34
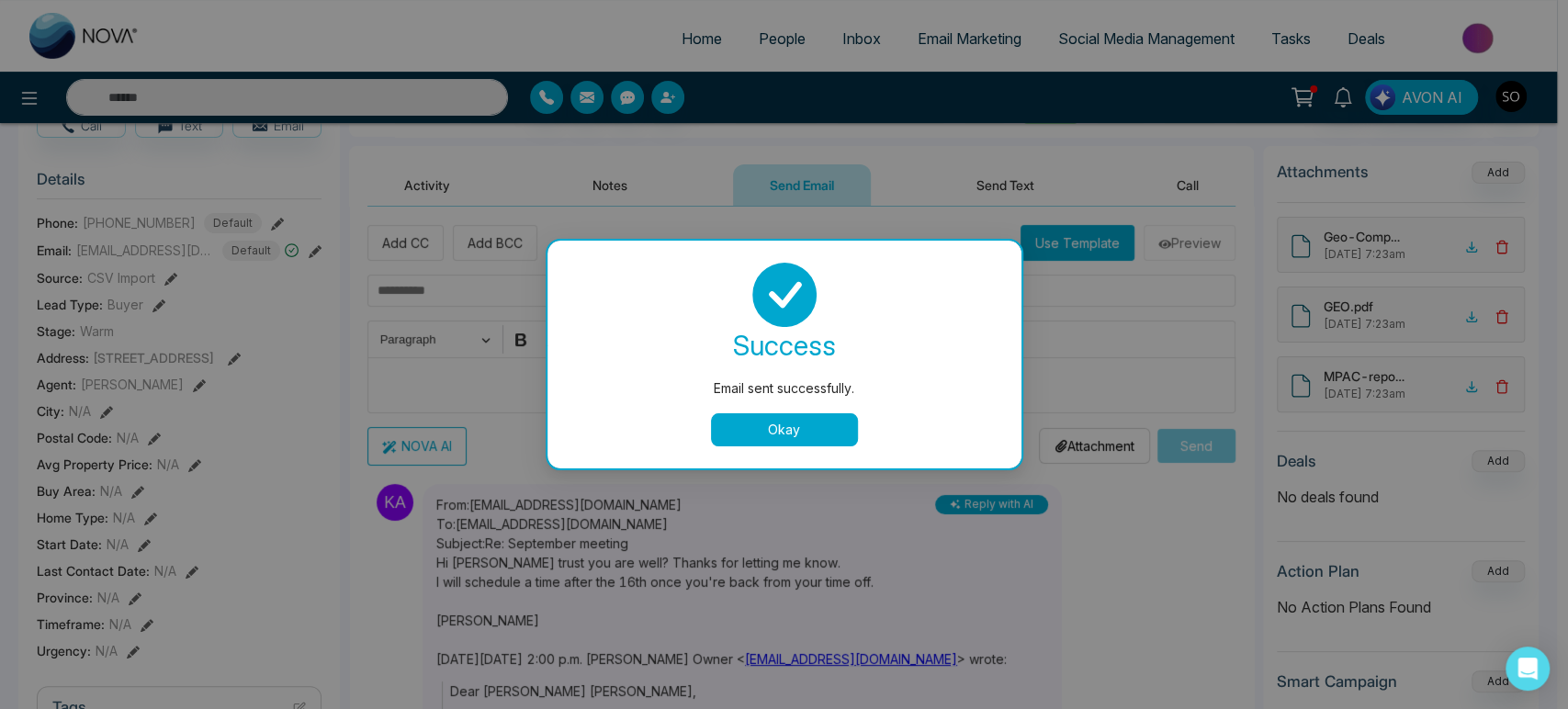
click at [795, 434] on button "Okay" at bounding box center [784, 430] width 147 height 33
